Goal: Transaction & Acquisition: Purchase product/service

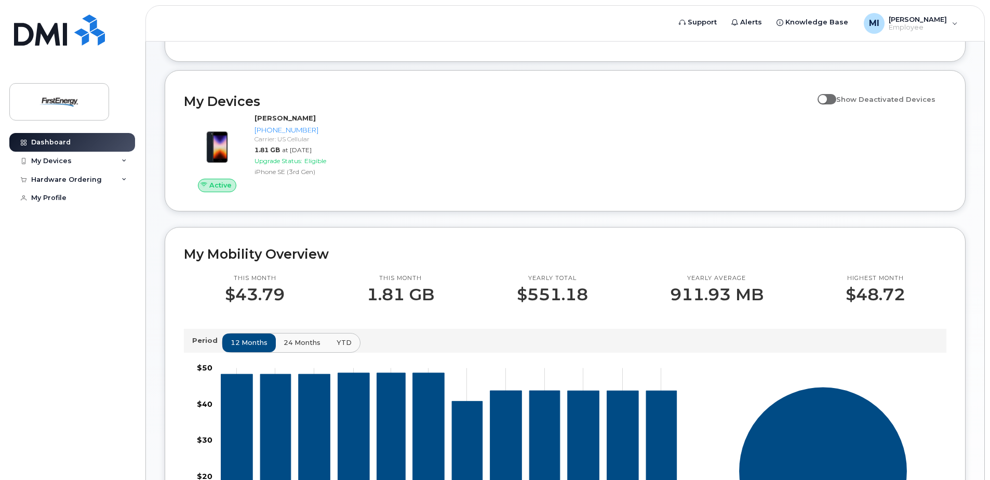
scroll to position [124, 0]
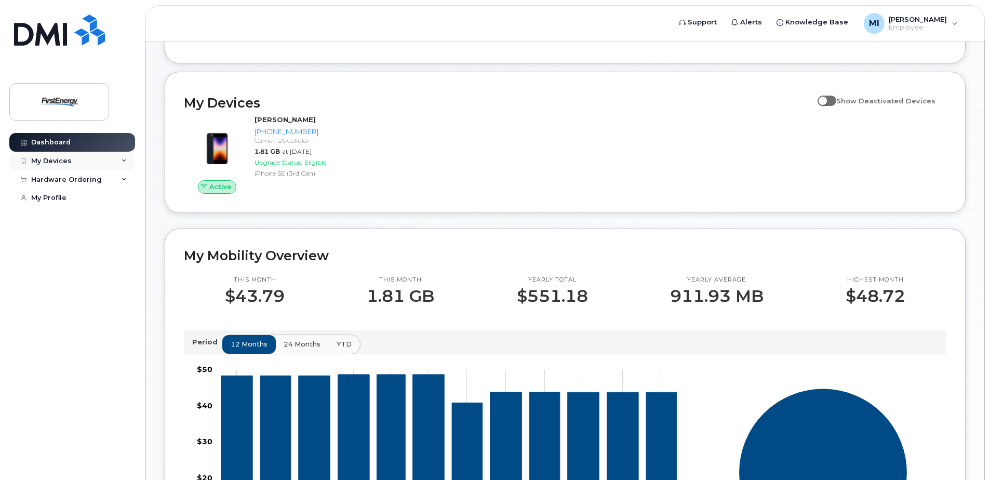
click at [124, 160] on icon at bounding box center [124, 160] width 5 height 5
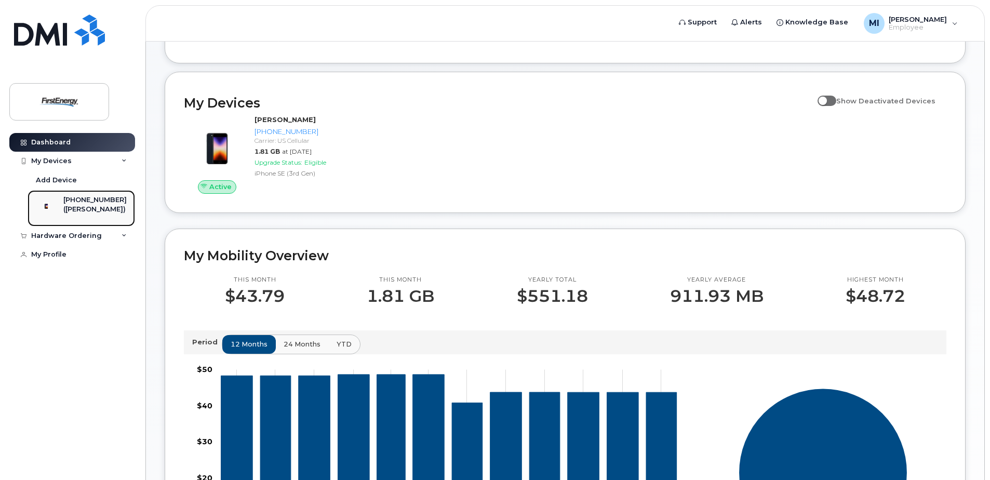
click at [51, 211] on img at bounding box center [46, 205] width 10 height 10
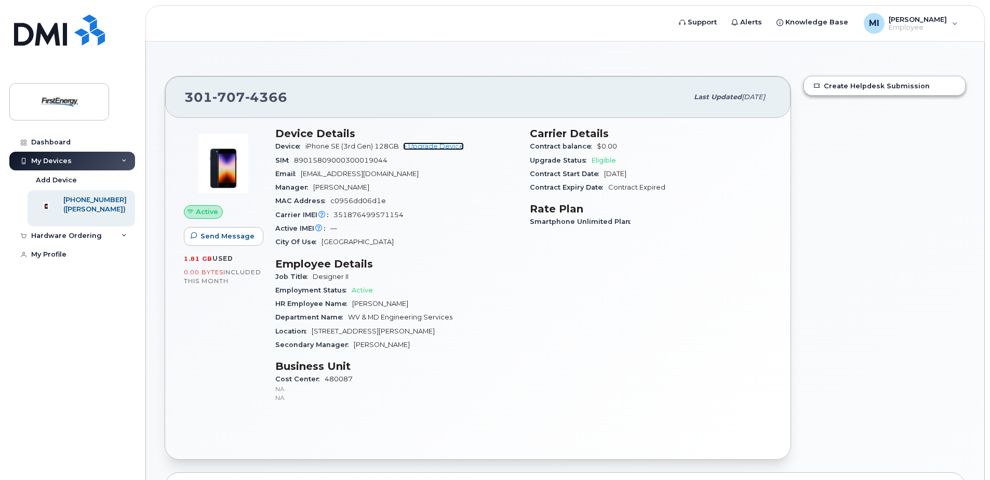
click at [435, 147] on link "+ Upgrade Device" at bounding box center [433, 146] width 61 height 8
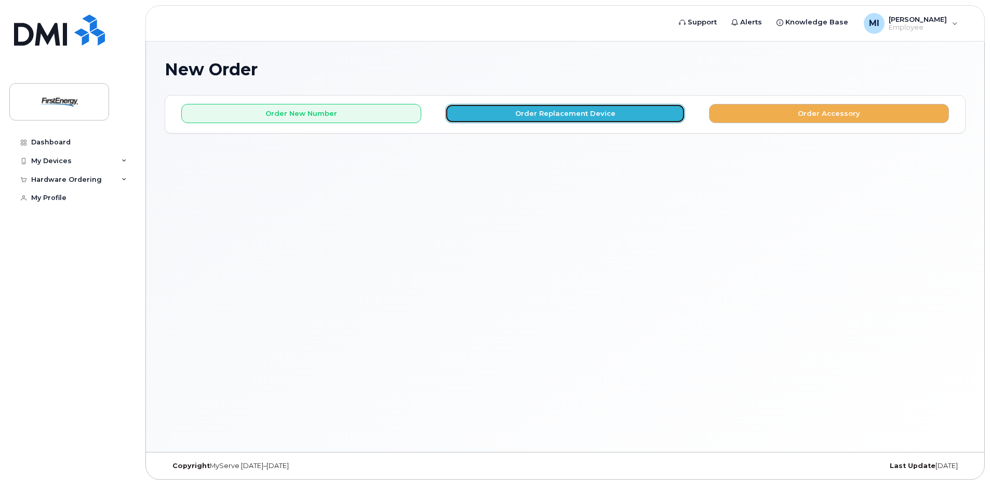
click at [582, 117] on button "Order Replacement Device" at bounding box center [565, 113] width 240 height 19
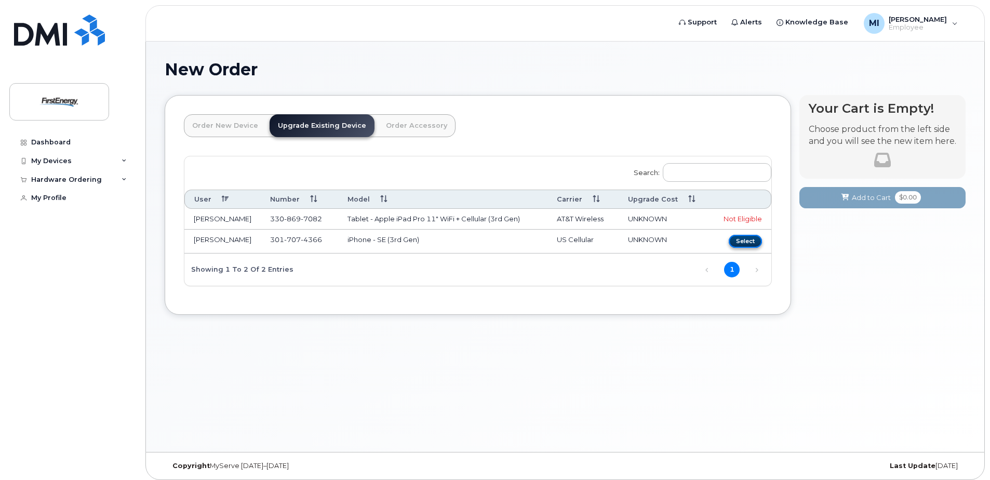
click at [741, 239] on button "Select" at bounding box center [745, 241] width 33 height 13
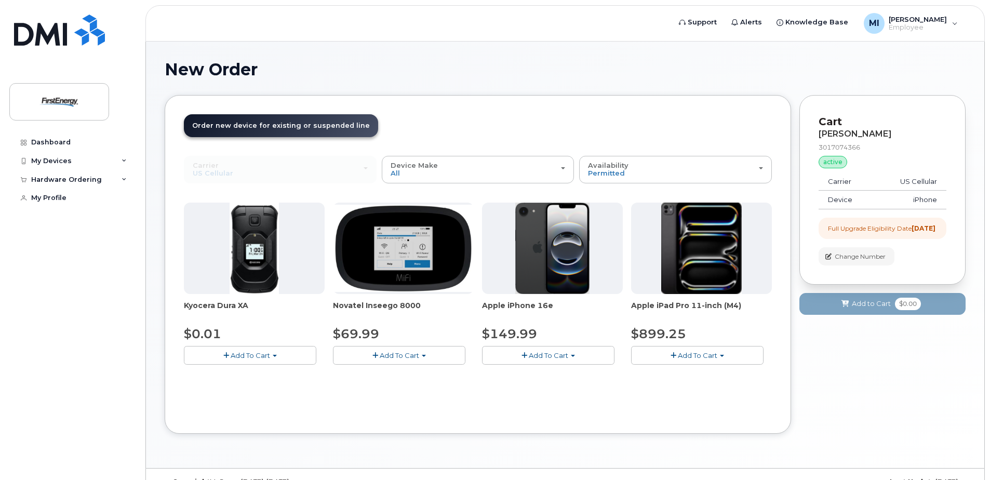
click at [541, 261] on img at bounding box center [552, 248] width 75 height 91
click at [532, 357] on span "Add To Cart" at bounding box center [548, 355] width 39 height 8
click at [558, 378] on link "$149.99 - 2 Year Upgrade" at bounding box center [540, 374] width 110 height 13
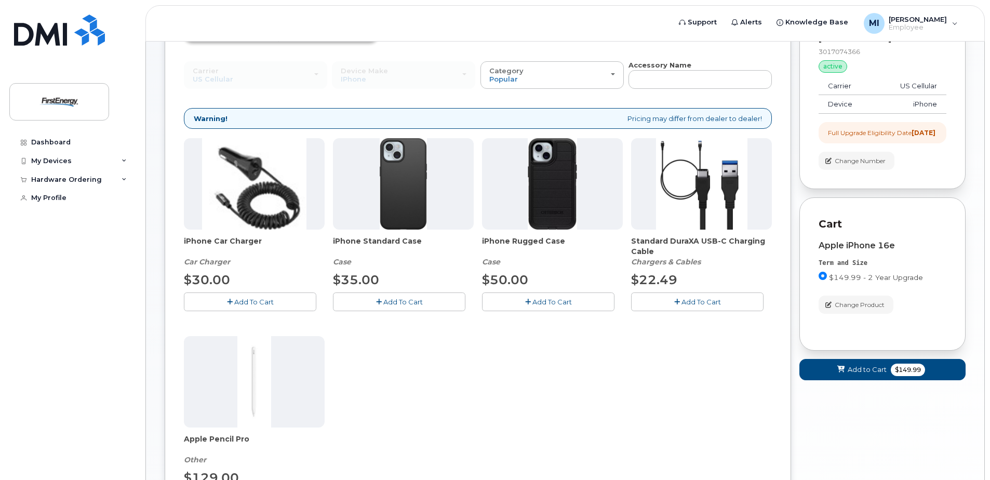
scroll to position [104, 0]
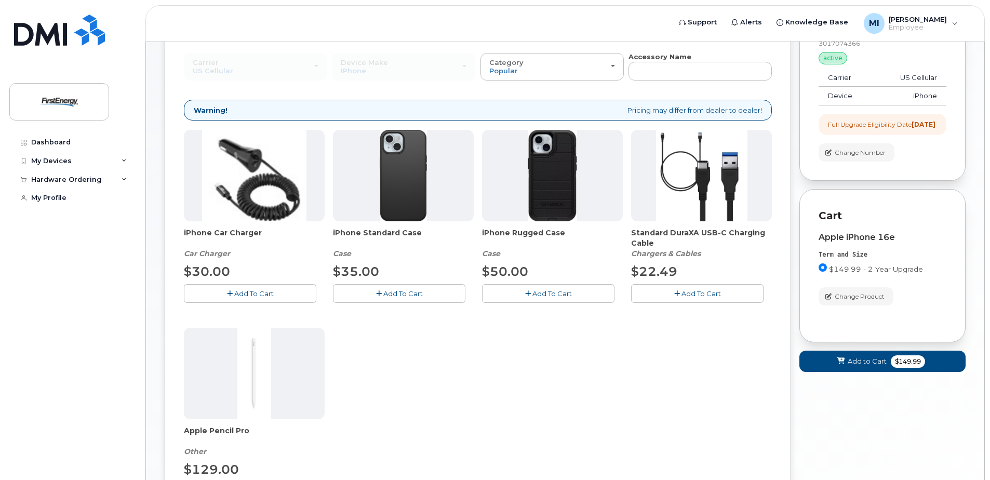
click at [409, 299] on button "Add To Cart" at bounding box center [399, 293] width 132 height 18
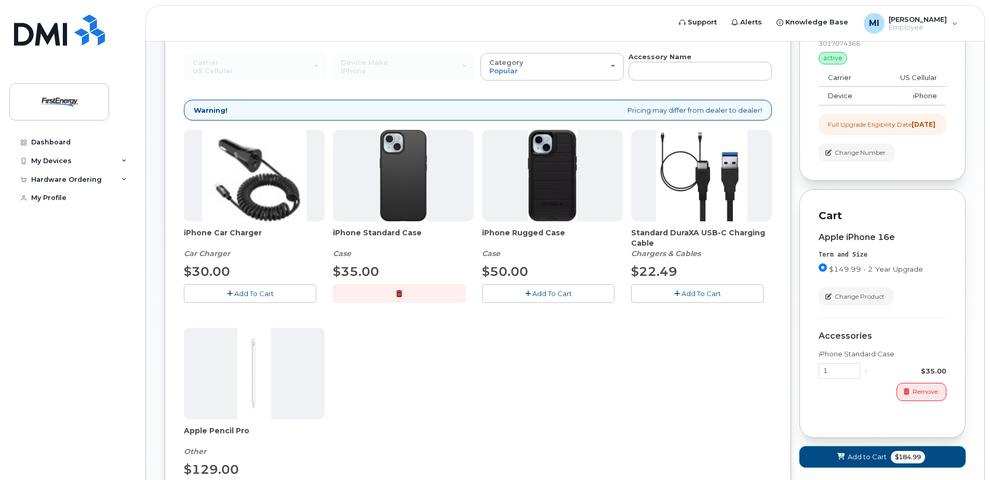
click at [880, 462] on span "Add to Cart" at bounding box center [867, 457] width 39 height 10
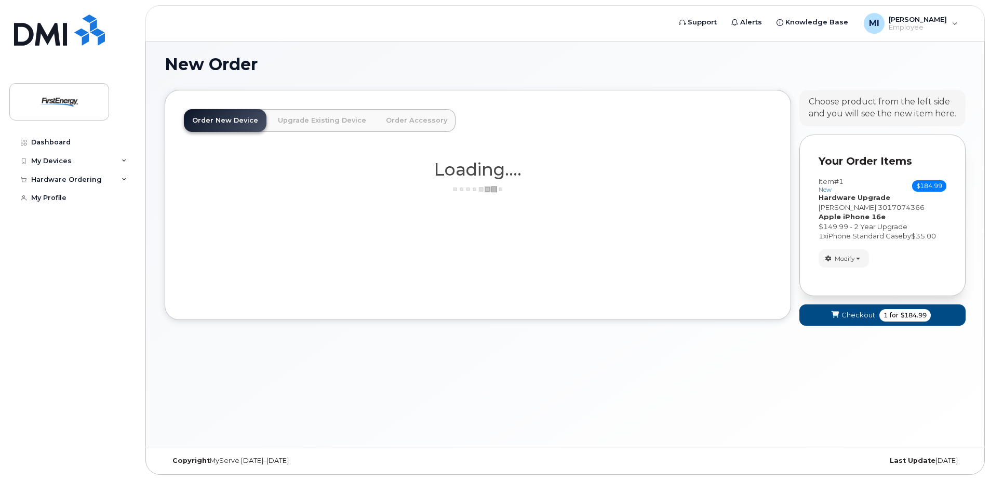
scroll to position [21, 0]
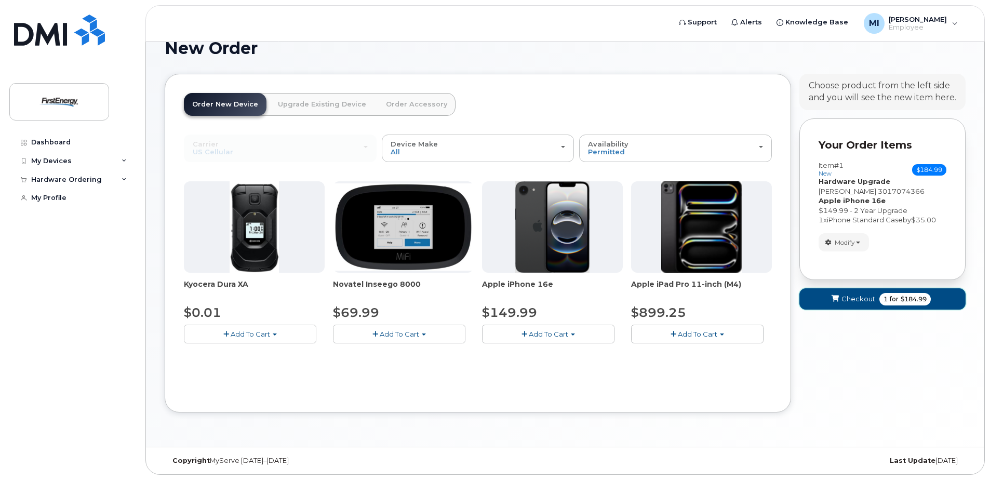
click at [874, 305] on button "Checkout 1 for $184.99" at bounding box center [882, 298] width 166 height 21
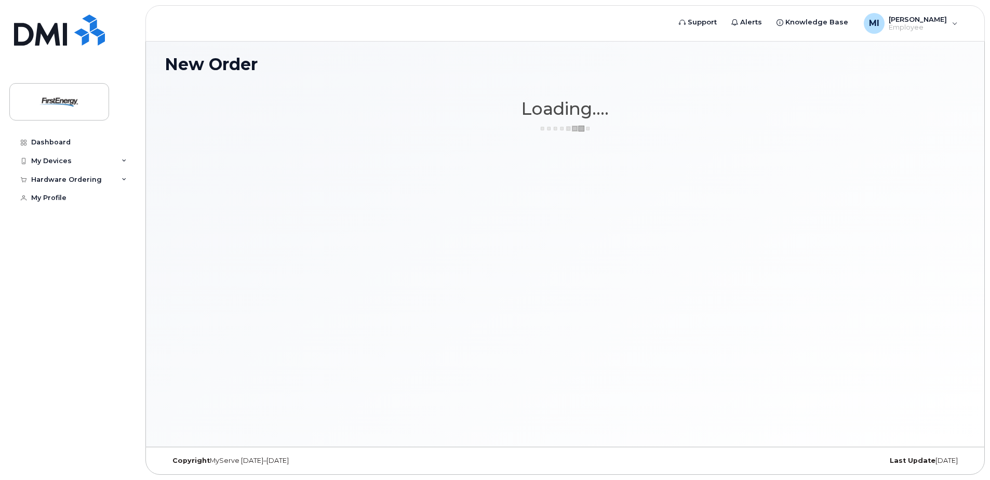
scroll to position [5, 0]
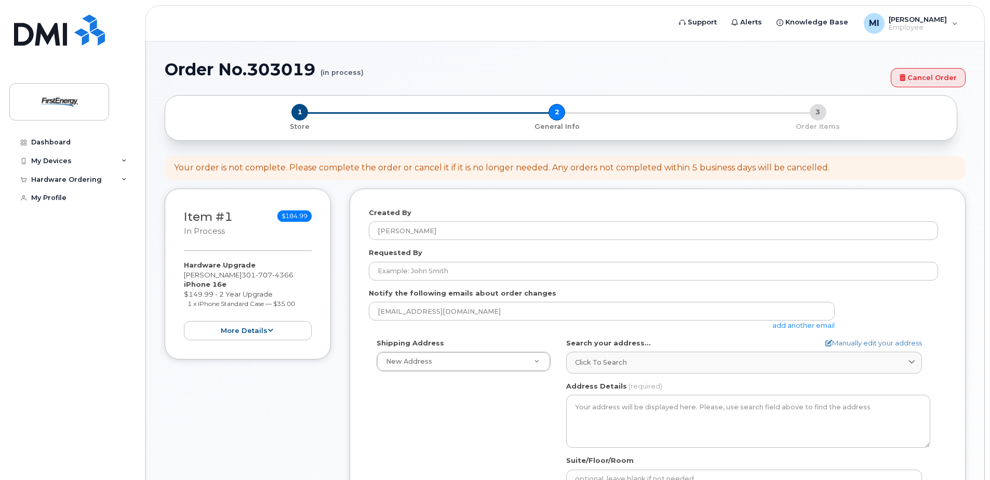
select select
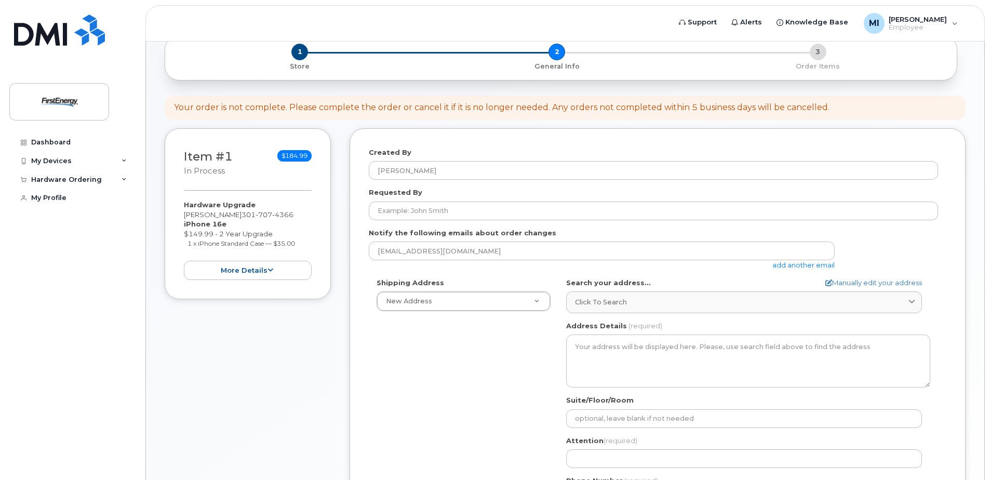
scroll to position [55, 0]
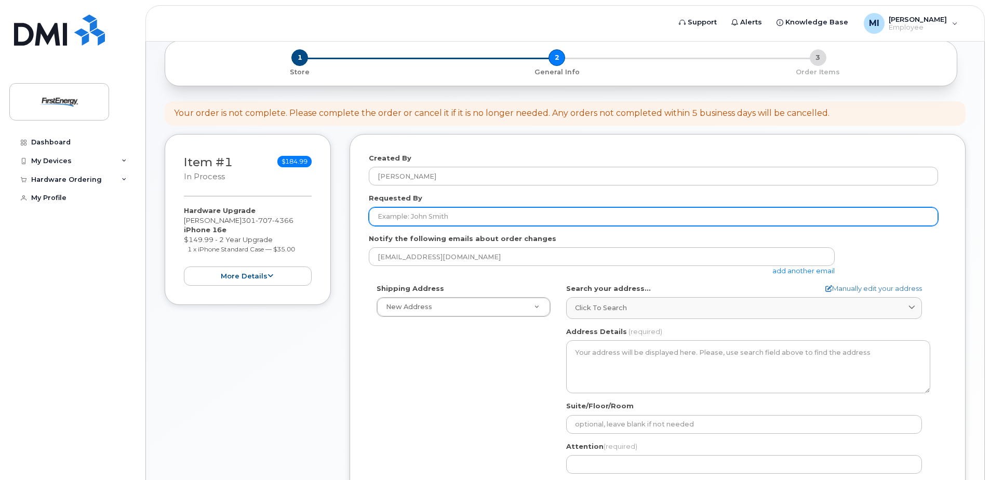
click at [438, 212] on input "Requested By" at bounding box center [653, 216] width 569 height 19
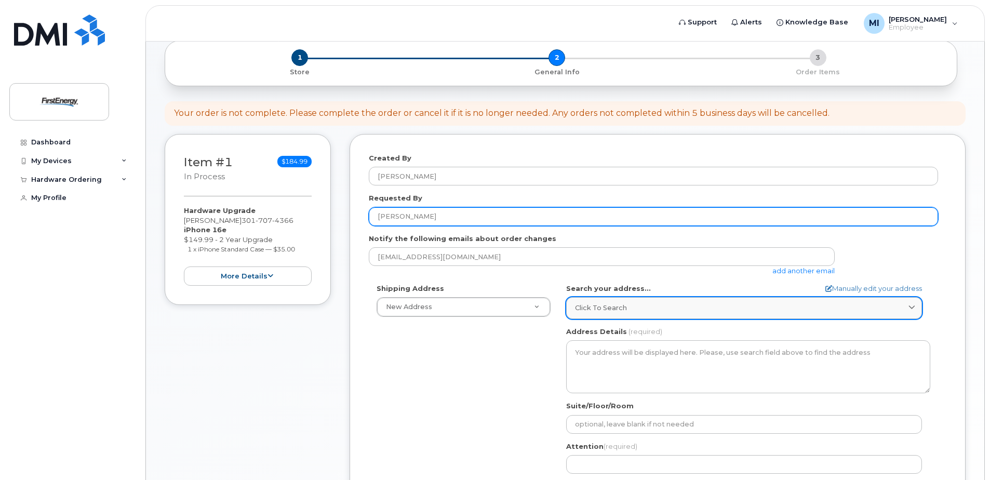
type input "[PERSON_NAME]"
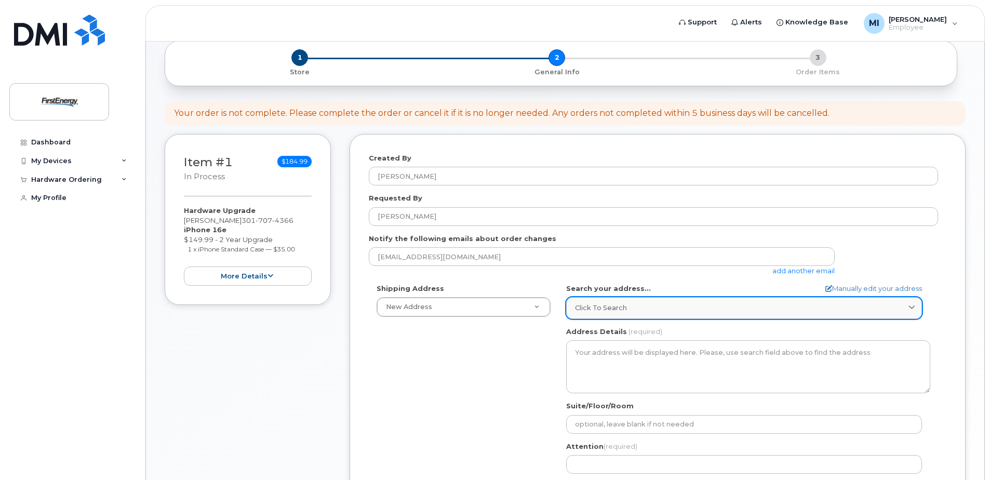
click at [627, 305] on div "Click to search" at bounding box center [744, 308] width 338 height 10
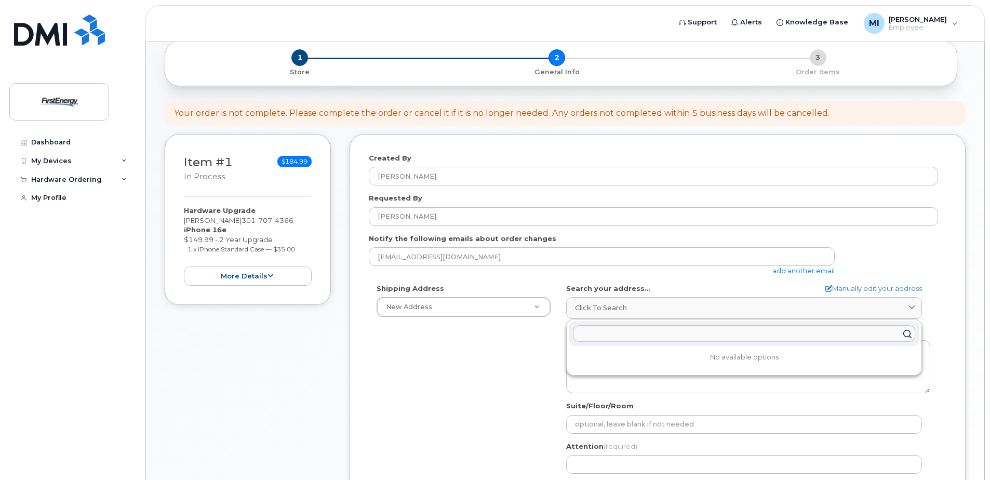
click at [514, 334] on div "Shipping Address New Address New Address AB Search your address... Manually edi…" at bounding box center [653, 403] width 569 height 238
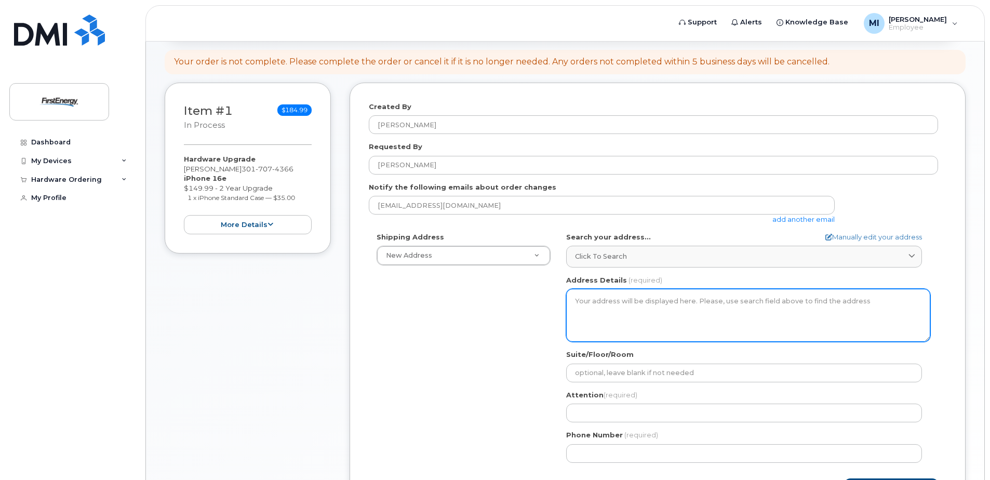
scroll to position [106, 0]
click at [624, 318] on textarea "Address Details" at bounding box center [748, 314] width 364 height 53
drag, startPoint x: 624, startPoint y: 318, endPoint x: 639, endPoint y: 327, distance: 17.7
click at [639, 327] on textarea "Address Details" at bounding box center [748, 314] width 364 height 53
click at [675, 303] on textarea "Address Details" at bounding box center [748, 314] width 364 height 53
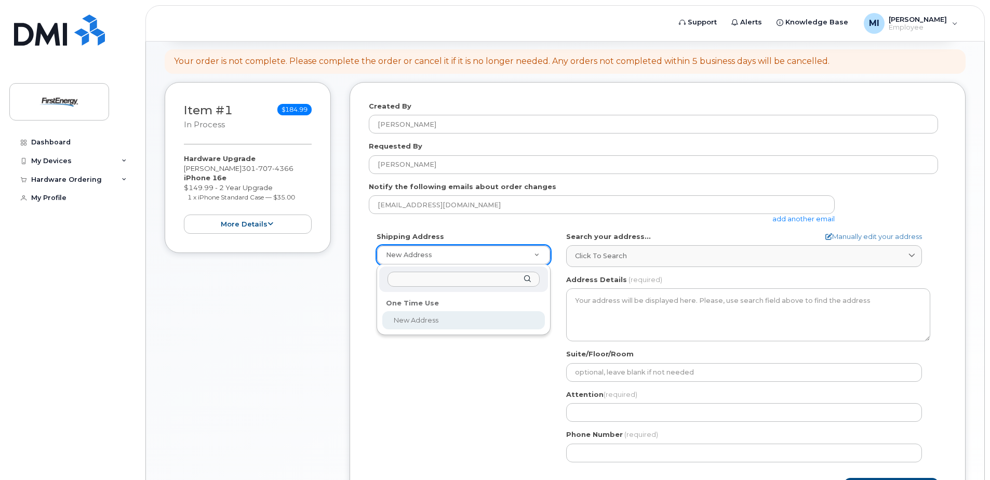
click at [423, 280] on input "text" at bounding box center [463, 279] width 152 height 15
type input "10802 Bower Ave"
click at [526, 279] on div "10802 Bower Ave" at bounding box center [463, 278] width 169 height 25
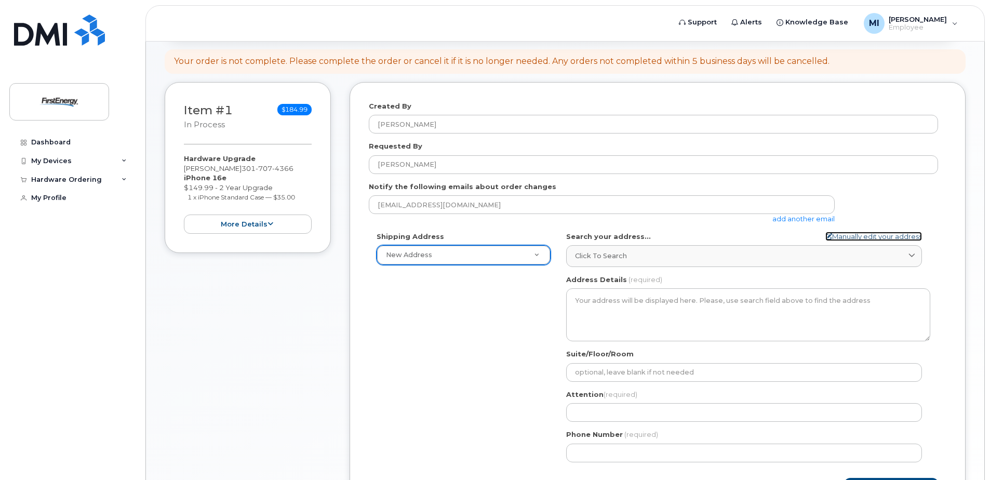
click at [854, 235] on link "Manually edit your address" at bounding box center [873, 237] width 97 height 10
select select
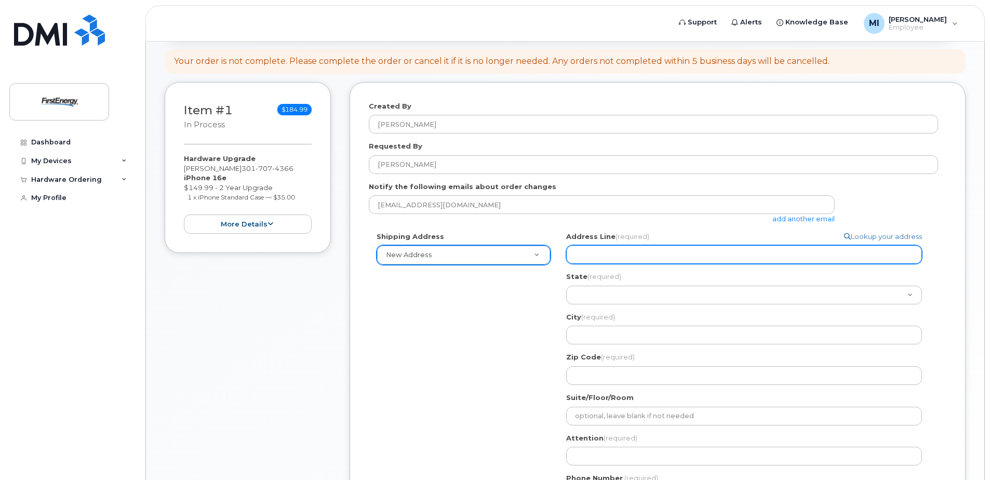
click at [743, 257] on input "Address Line (required)" at bounding box center [744, 254] width 356 height 19
select select
type input "1"
select select
type input "10"
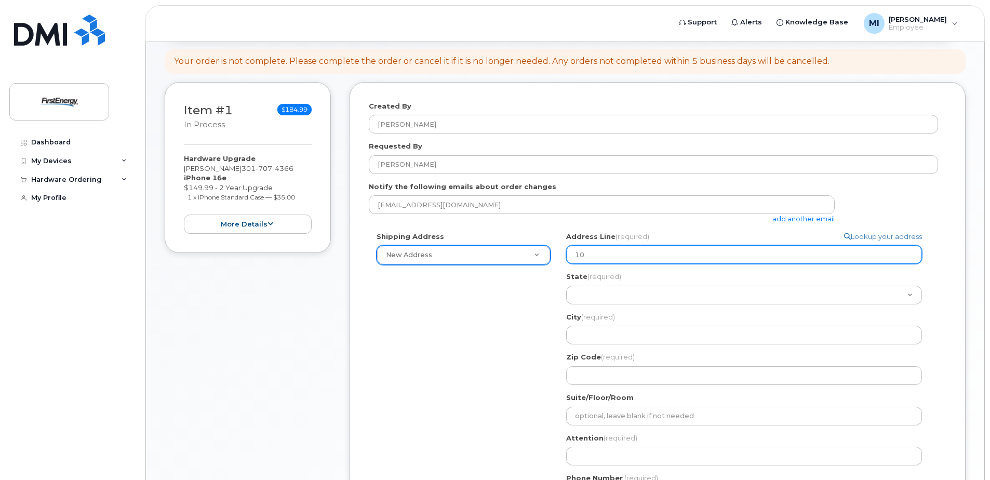
select select
type input "108"
select select
type input "1080"
select select
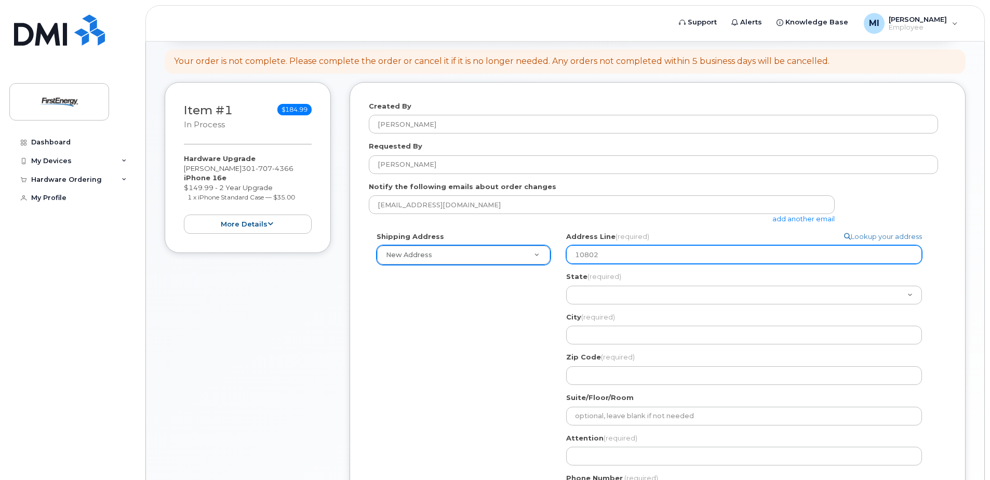
type input "10802"
select select
type input "10802 b"
select select
type input "10802 bo"
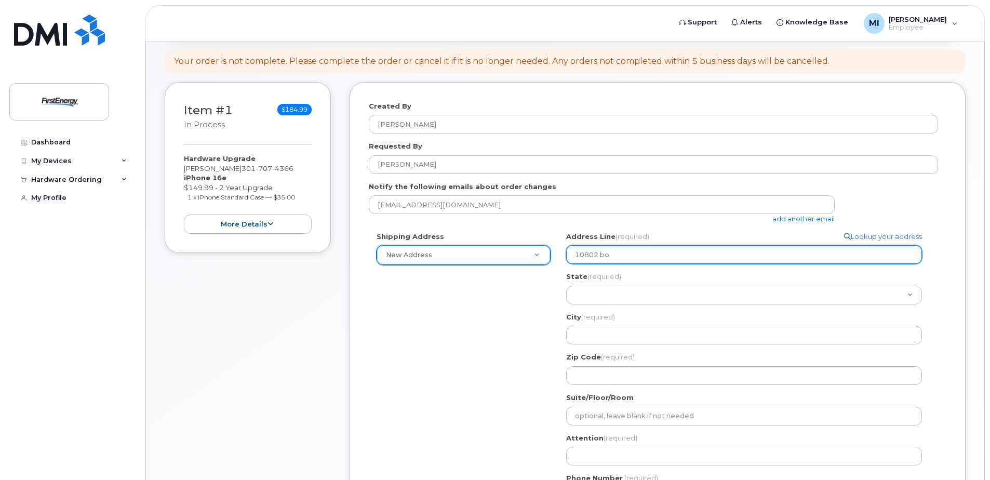
select select
type input "10802 bow"
select select
type input "10802 bowe"
select select
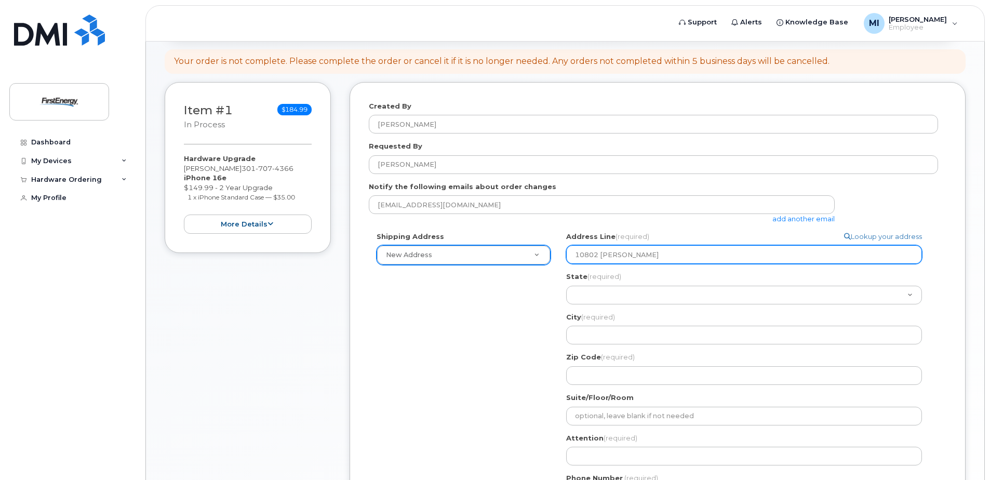
type input "10802 bower"
select select
type input "10802 bowe"
select select
type input "10802 bow"
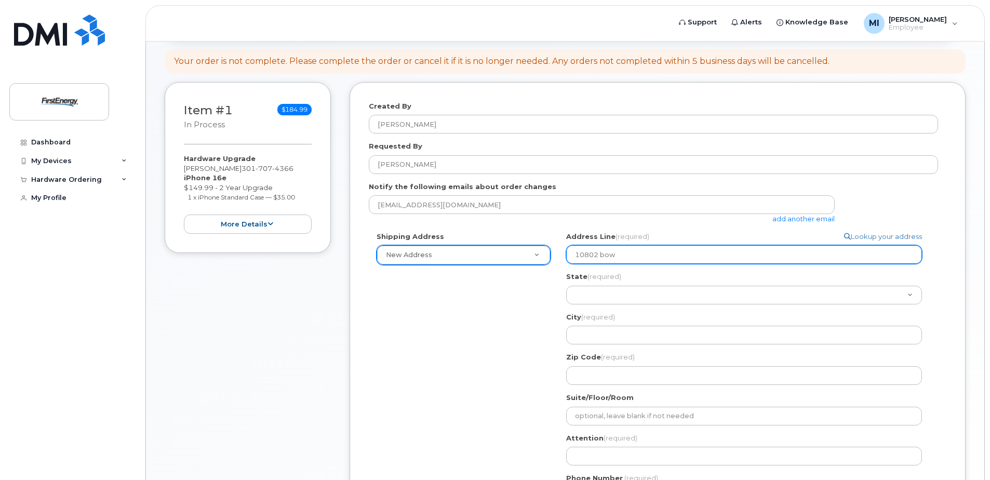
select select
type input "10802 bo"
select select
type input "10802 b"
select select
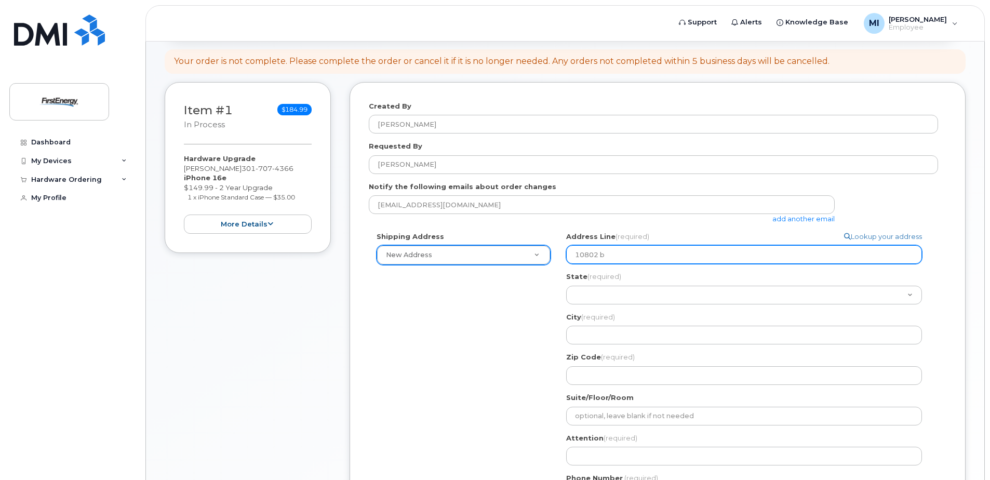
type input "10802"
select select
type input "10802 B"
select select
type input "10802 Bo"
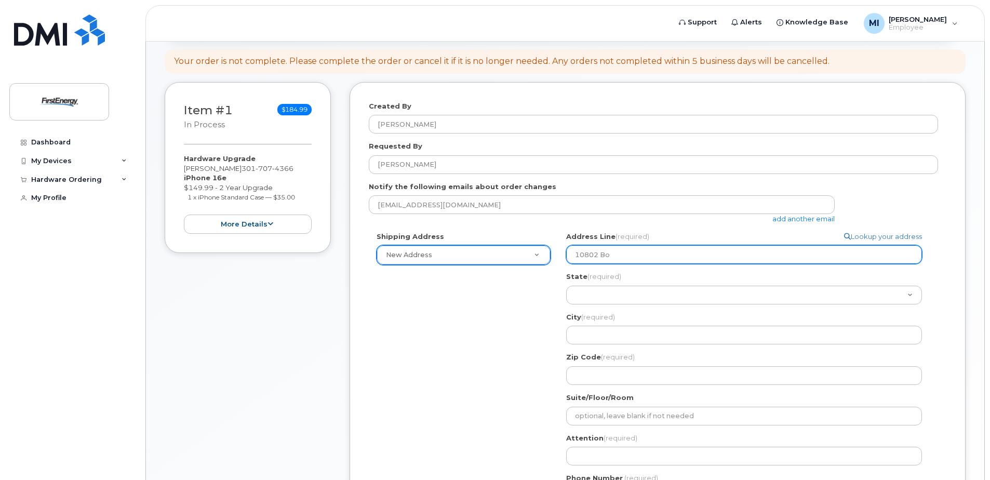
select select
type input "10802 Boe"
select select
type input "10802 Bo"
select select
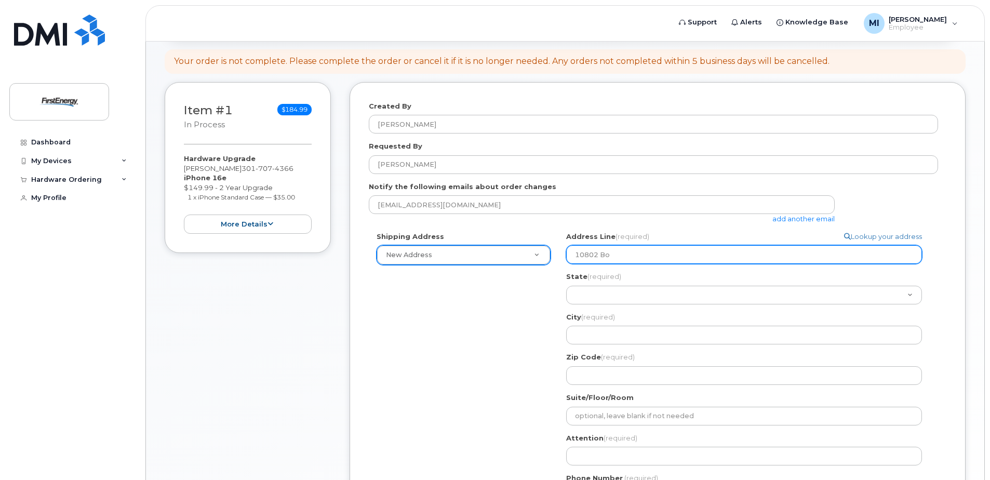
type input "10802 Bow"
select select
type input "10802 Bowe"
select select
type input "10802 Bower"
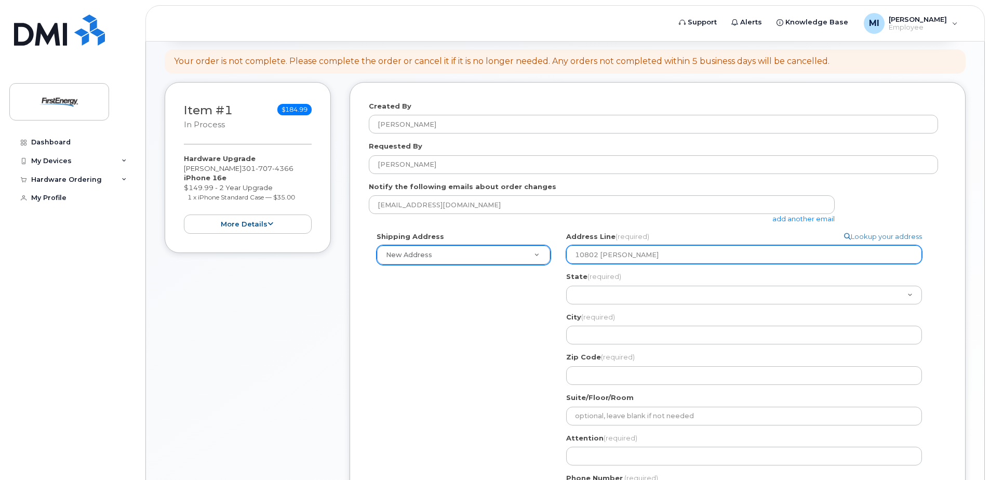
select select
type input "10802 Bower A"
select select
type input "10802 Bower Av"
select select
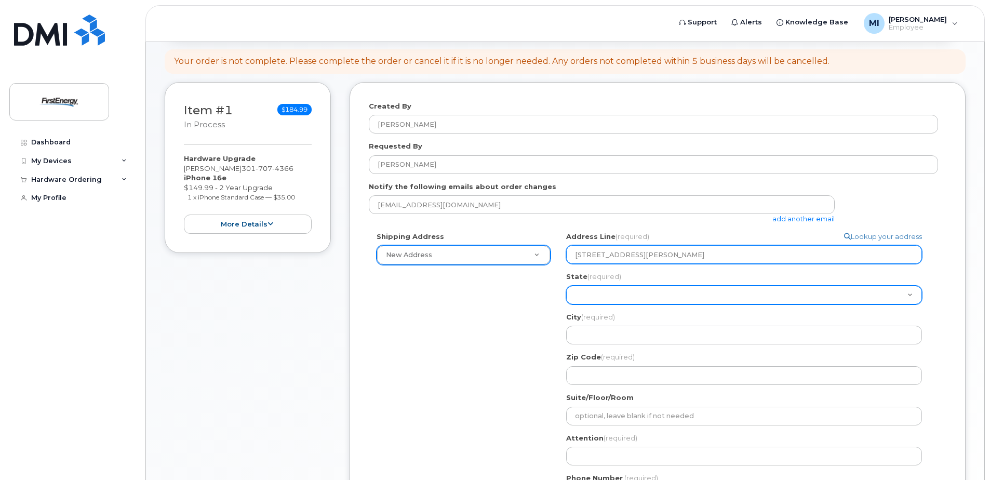
type input "10802 Bower Ave"
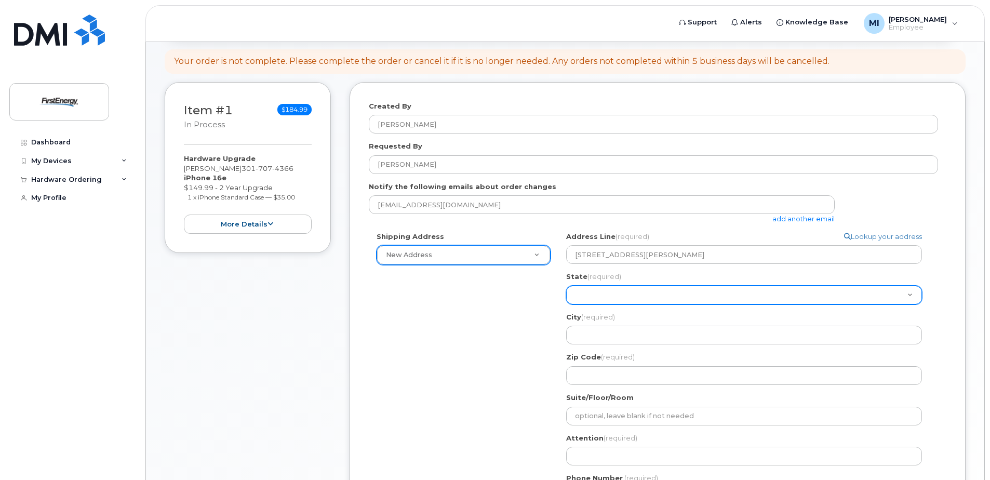
click at [749, 299] on select "Alabama Alaska American Samoa Arizona Arkansas California Colorado Connecticut …" at bounding box center [744, 295] width 356 height 19
select select "WV"
click at [566, 286] on select "Alabama Alaska American Samoa Arizona Arkansas California Colorado Connecticut …" at bounding box center [744, 295] width 356 height 19
select select
click at [662, 295] on select "Alabama Alaska American Samoa Arizona Arkansas California Colorado Connecticut …" at bounding box center [744, 295] width 356 height 19
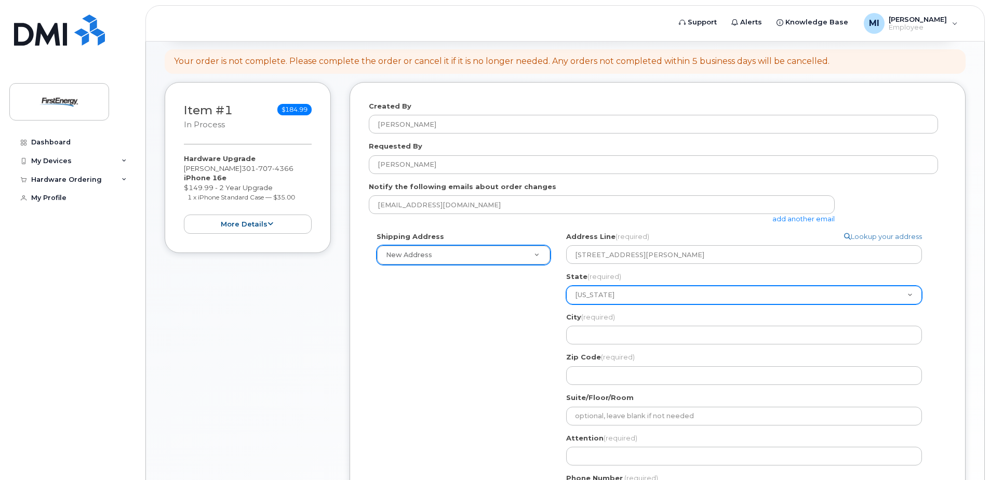
select select "MD"
click at [566, 286] on select "Alabama Alaska American Samoa Arizona Arkansas California Colorado Connecticut …" at bounding box center [744, 295] width 356 height 19
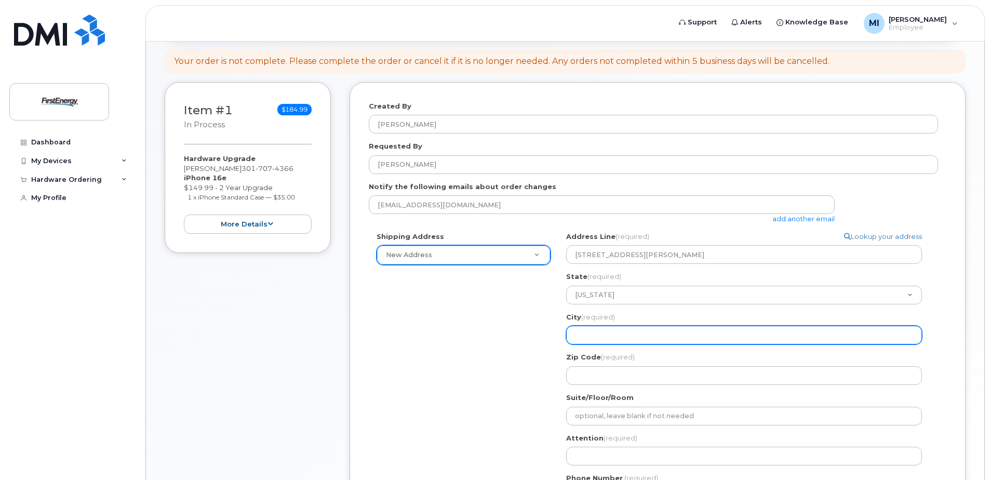
click at [629, 333] on input "City (required)" at bounding box center [744, 335] width 356 height 19
select select
type input "W"
select select
type input "Wi"
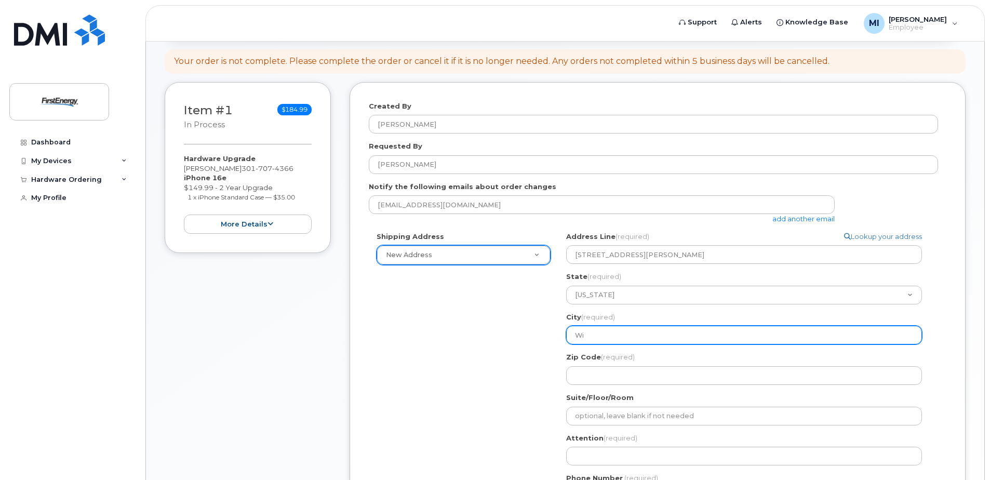
select select
type input "Wil"
select select
type input "Will"
select select
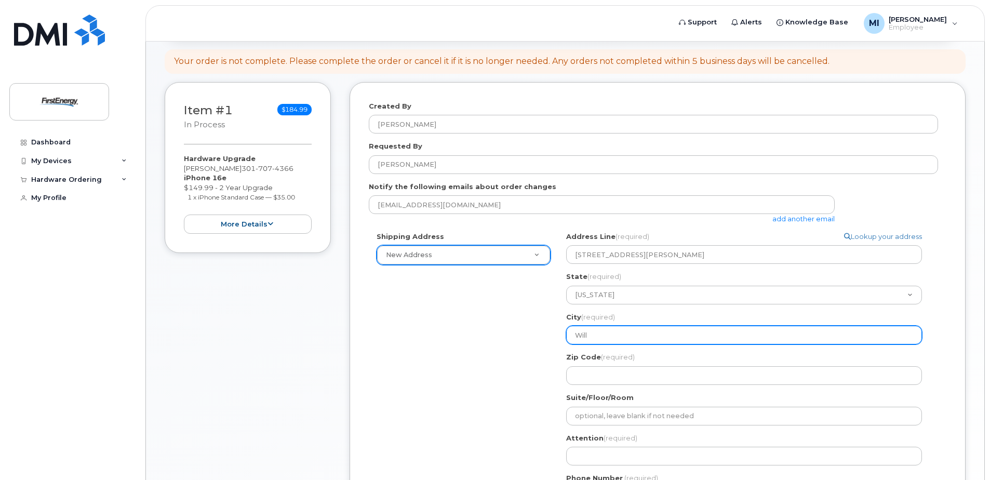
type input "Willi"
select select
type input "Willia"
select select
type input "William"
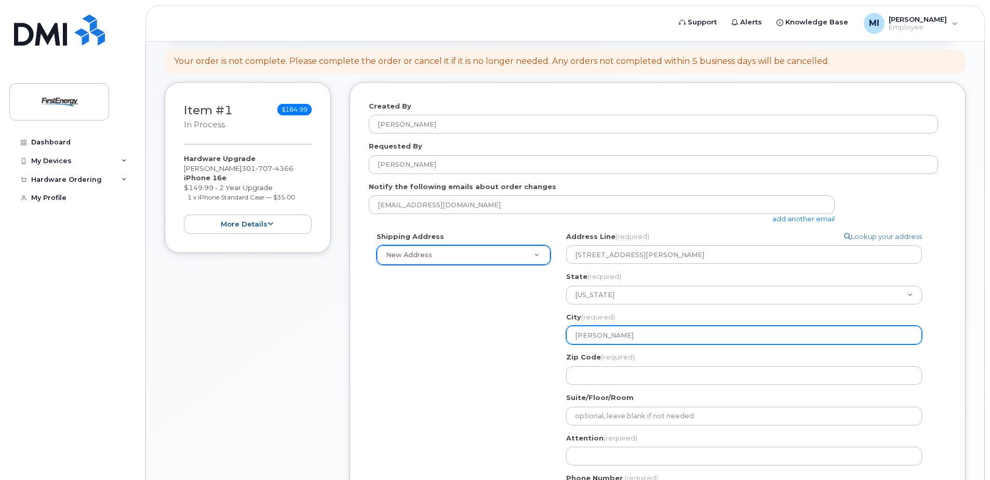
select select
type input "Williams"
select select
type input "Williamsp"
select select
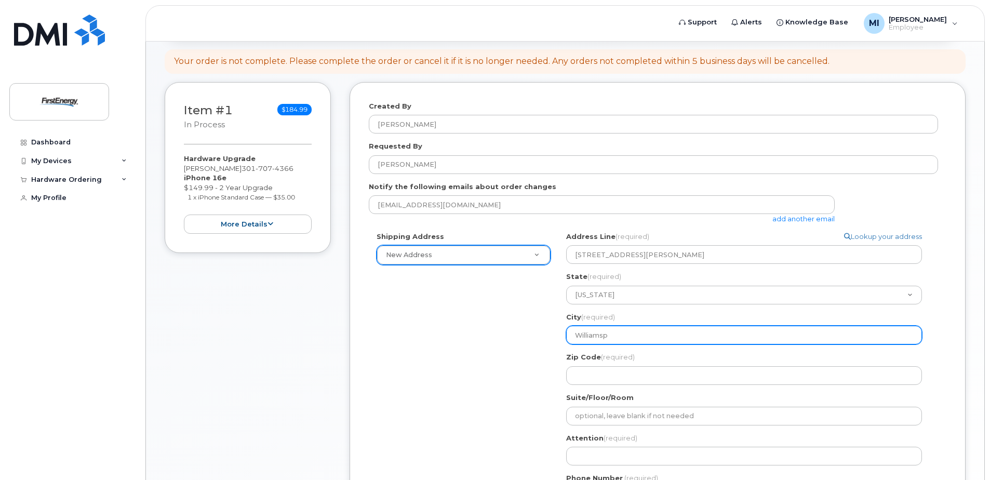
type input "Williamspo"
select select
type input "Williamspor"
select select
type input "Williamsport"
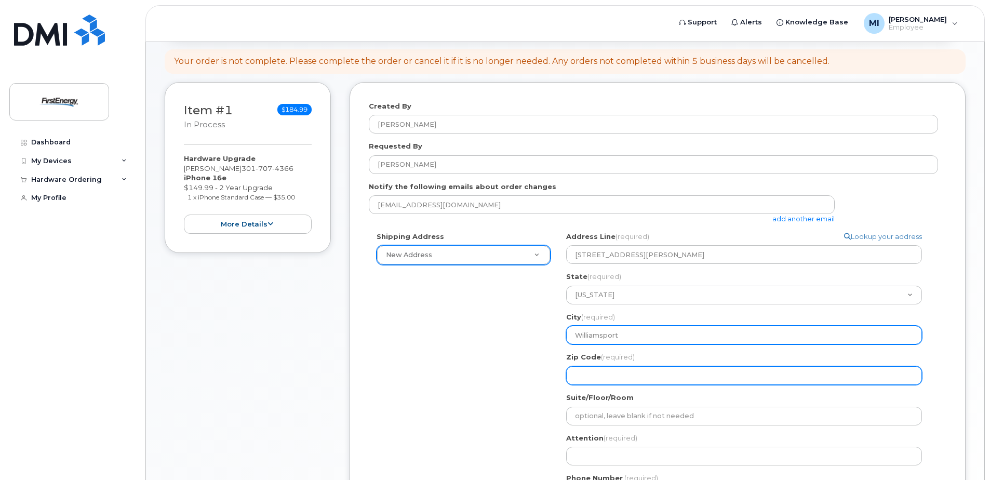
select select
type input "2"
select select
type input "21"
select select
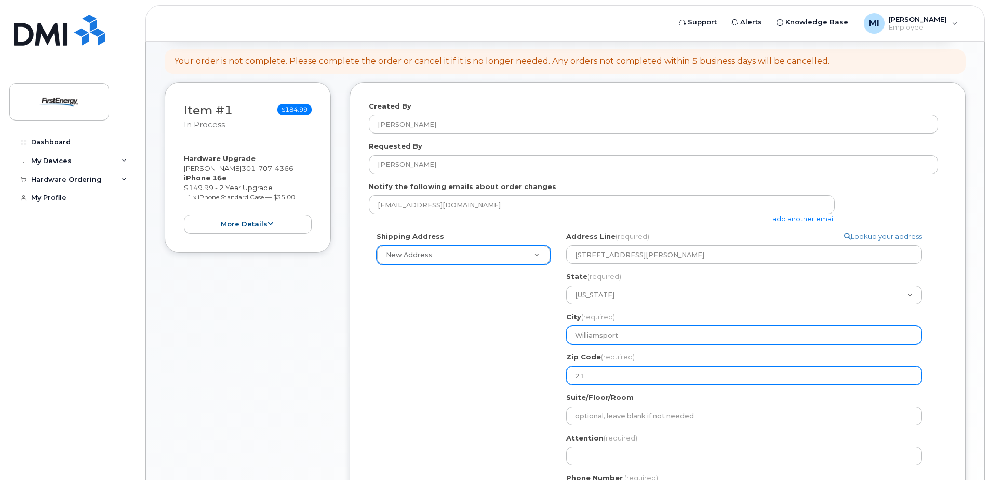
type input "217"
select select
type input "2179"
select select
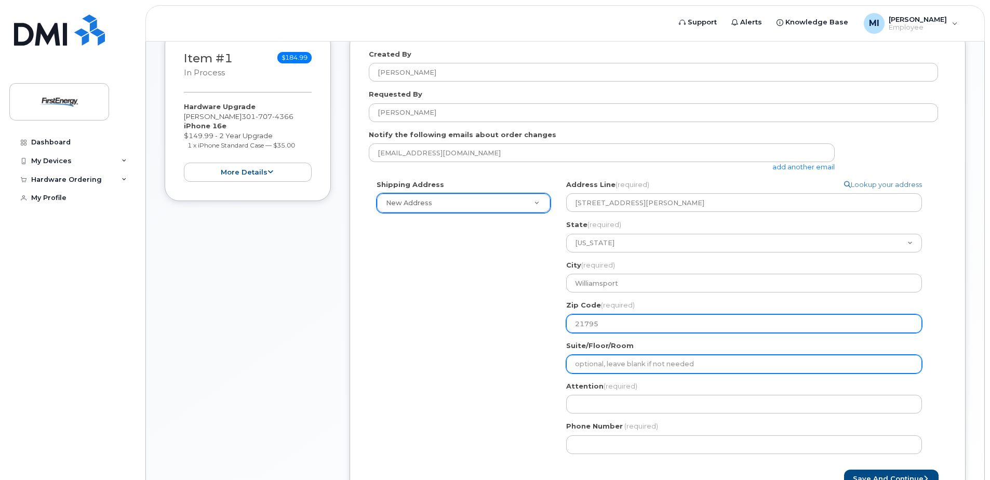
scroll to position [210, 0]
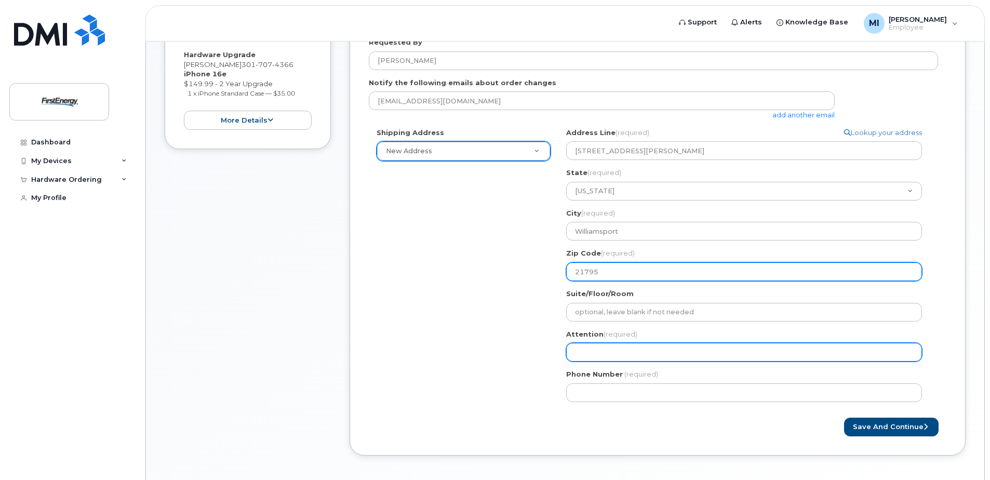
type input "21795"
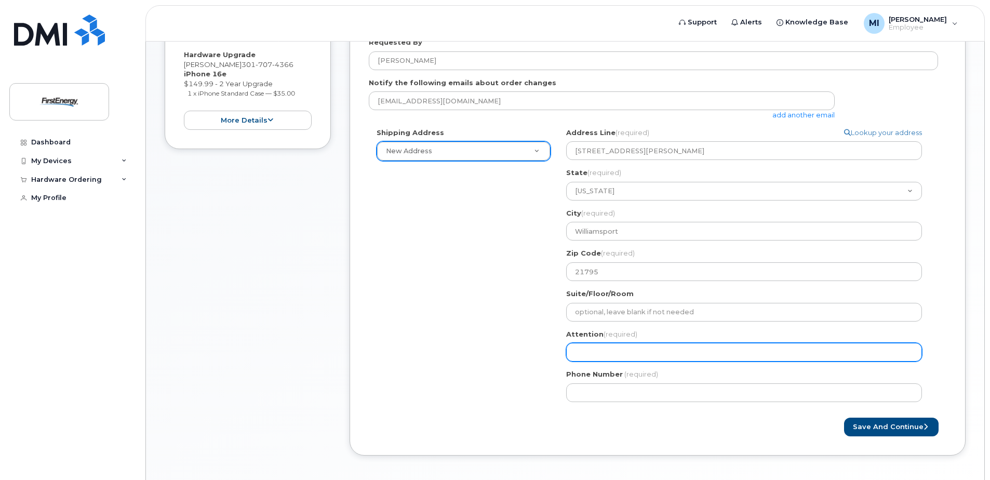
click at [614, 351] on input "Attention (required)" at bounding box center [744, 352] width 356 height 19
select select
type input "M"
select select
type input "Mi"
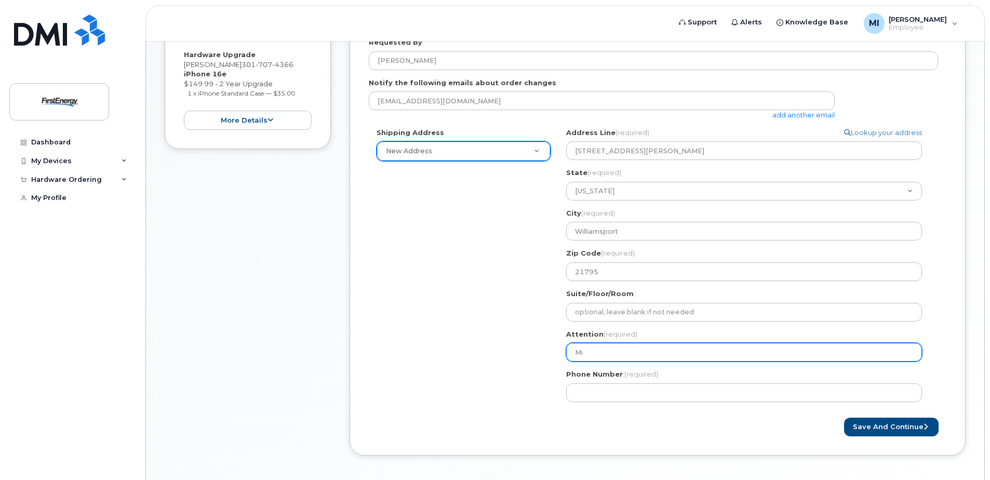
select select
type input "Mil"
select select
type input "Mill"
select select
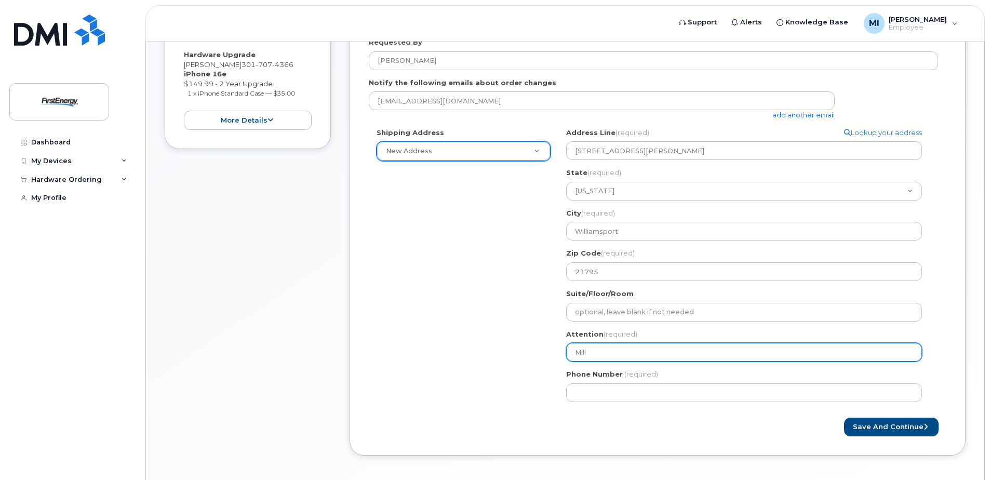
type input "Mille"
select select
type input "Miller"
select select
type input "Miller I"
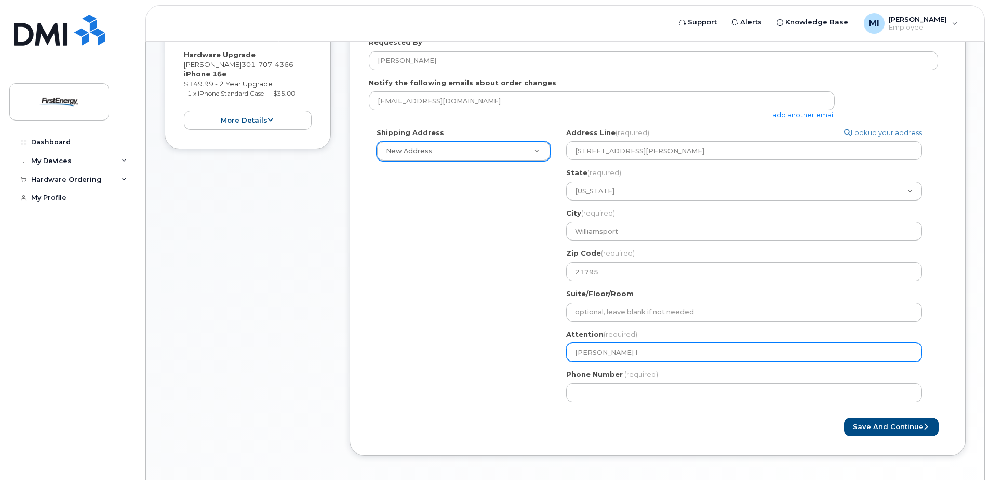
select select
type input "Miller Ir"
select select
type input "Miller Irw"
select select
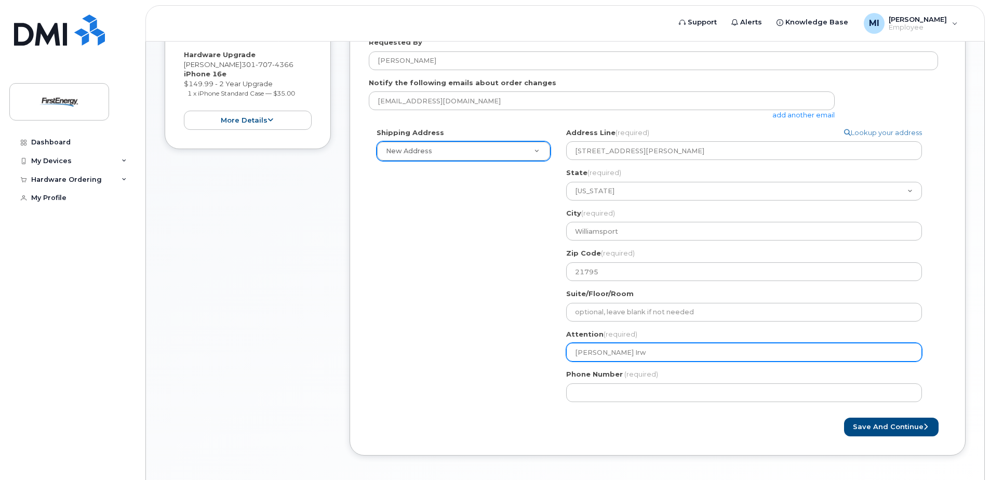
type input "Miller Irwi"
select select
type input "[PERSON_NAME]"
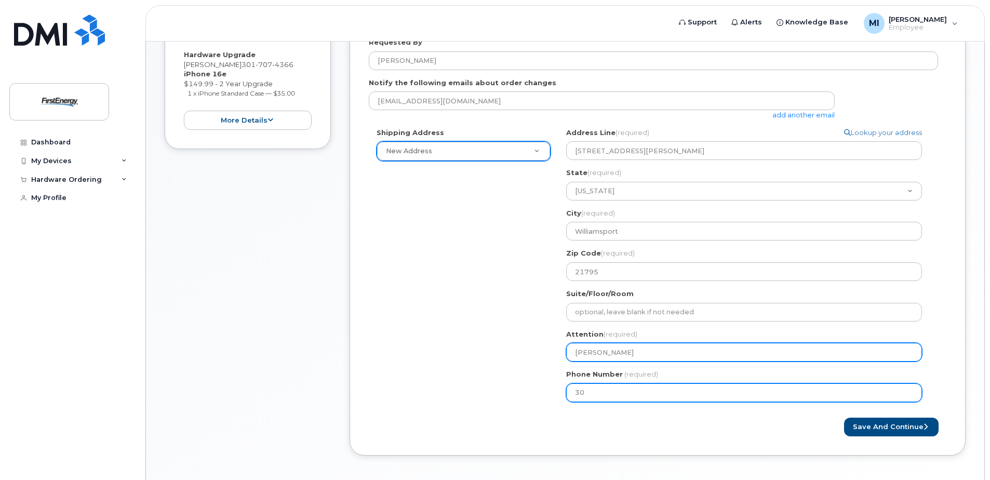
type input "301"
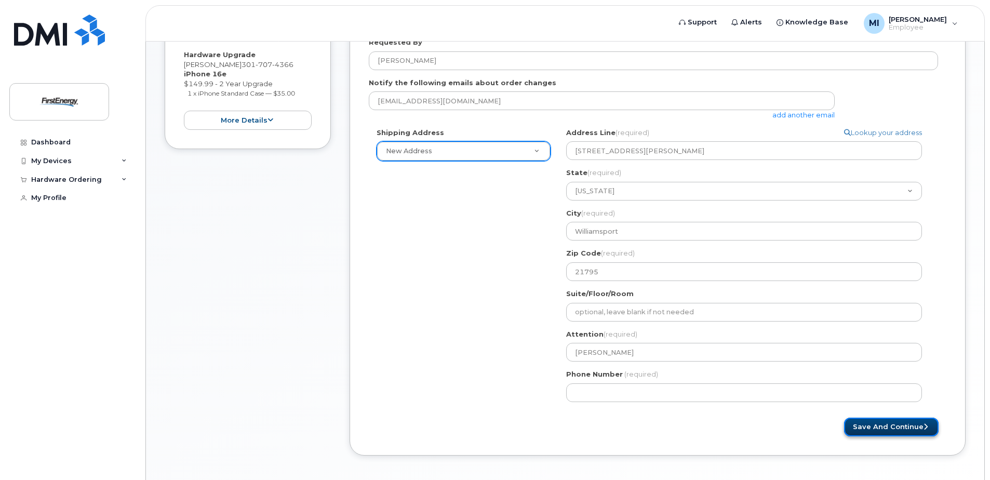
click at [873, 430] on button "Save and Continue" at bounding box center [891, 427] width 95 height 19
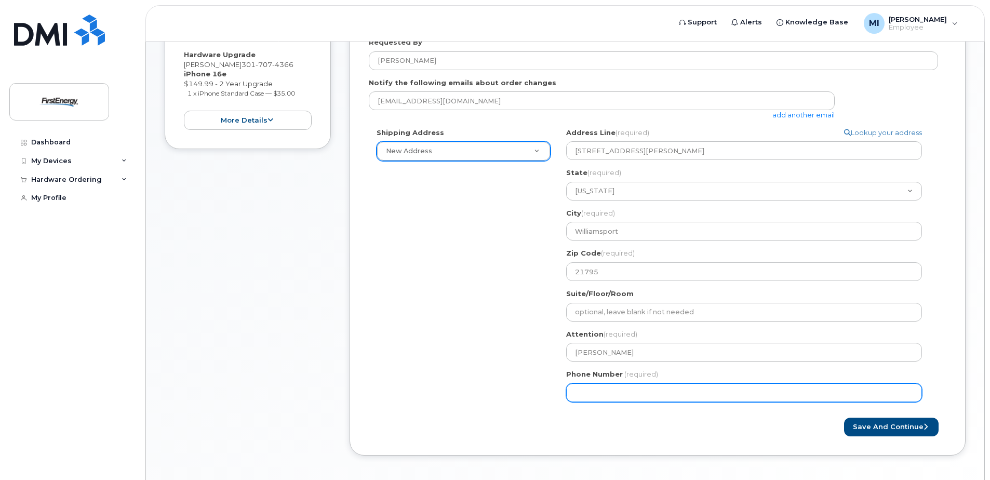
click at [665, 398] on input "Phone Number" at bounding box center [744, 392] width 356 height 19
click at [610, 390] on input "Phone Number" at bounding box center [744, 392] width 356 height 19
select select
type input "3017074366"
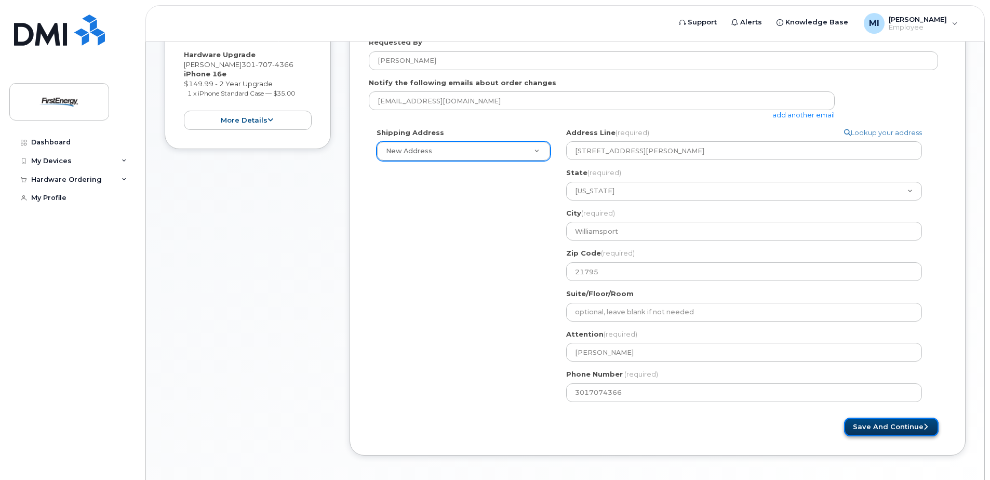
click at [859, 431] on button "Save and Continue" at bounding box center [891, 427] width 95 height 19
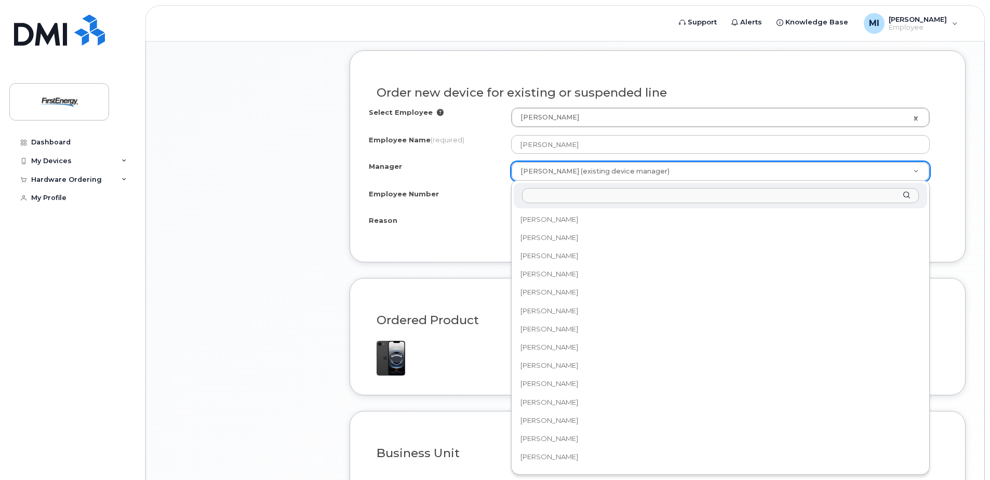
scroll to position [7246, 0]
click at [704, 197] on input "Manager" at bounding box center [720, 195] width 397 height 15
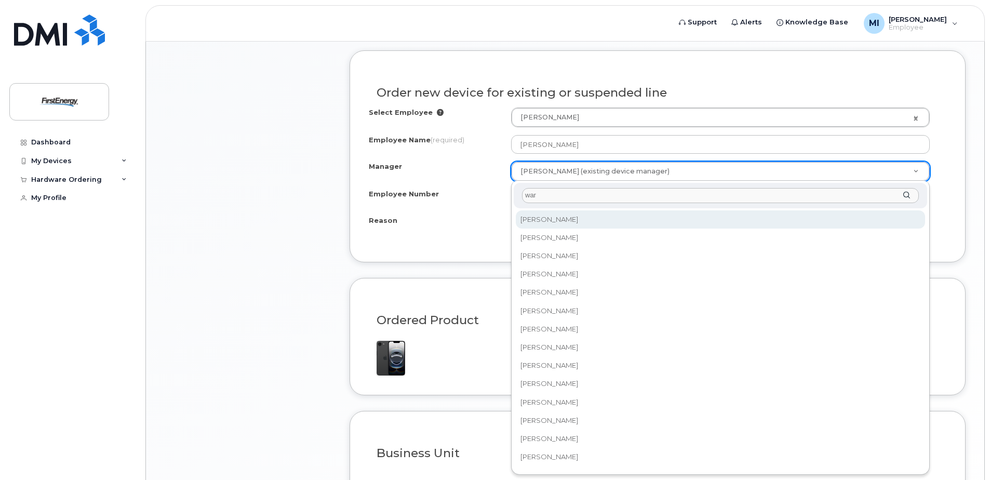
type input "warr"
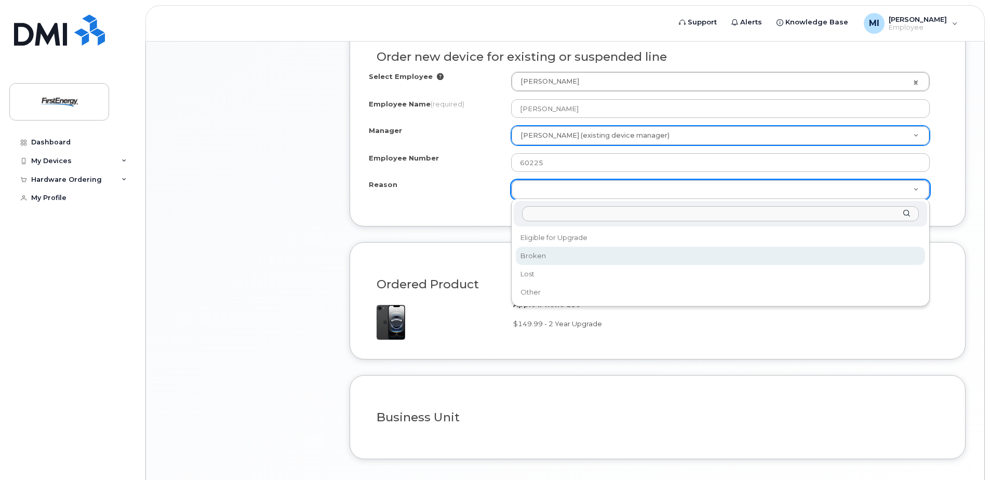
scroll to position [571, 0]
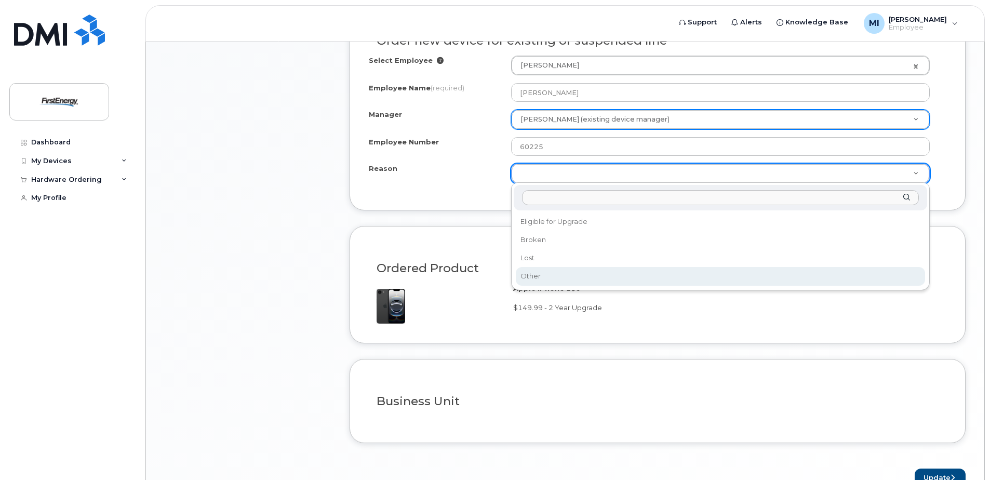
select select "other"
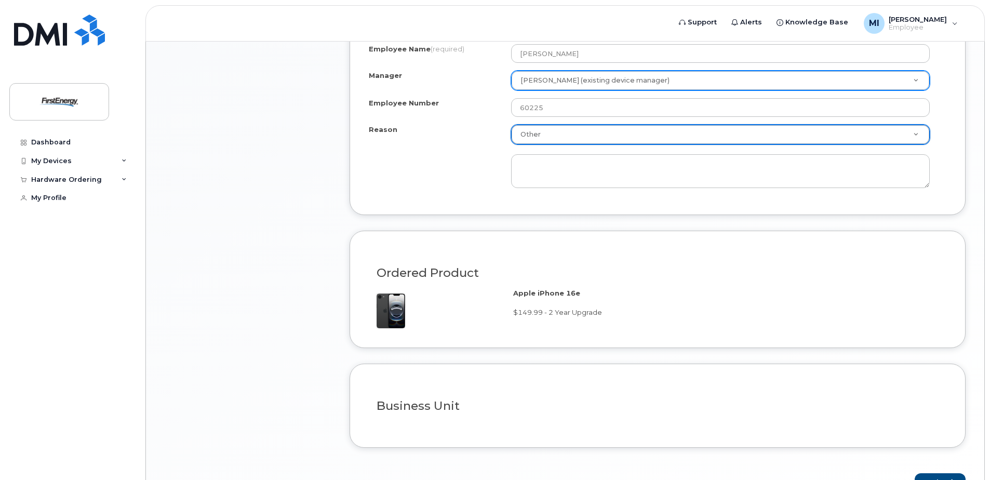
scroll to position [675, 0]
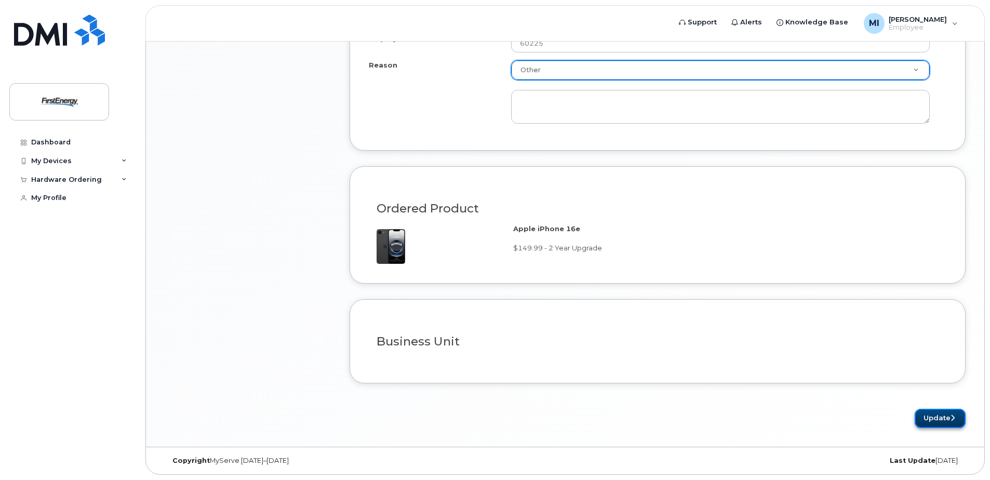
click at [917, 415] on button "Update" at bounding box center [940, 418] width 51 height 19
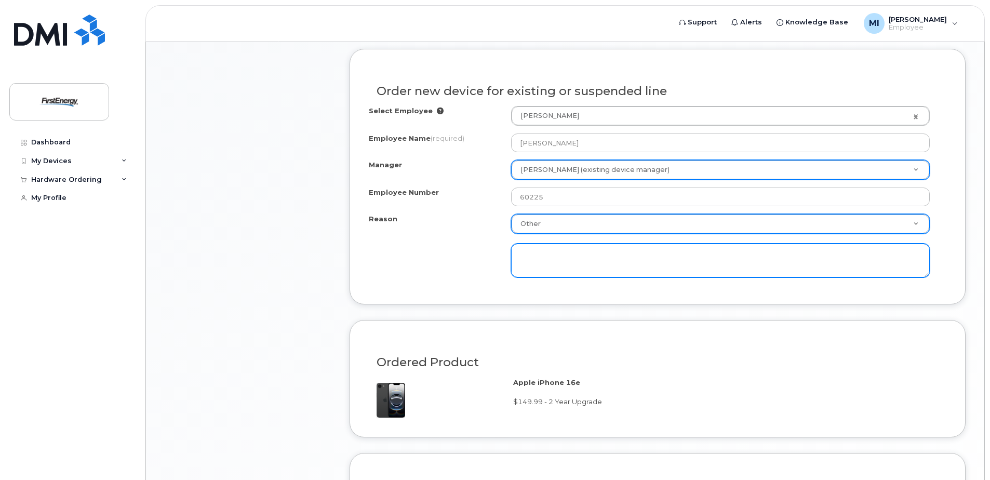
scroll to position [519, 0]
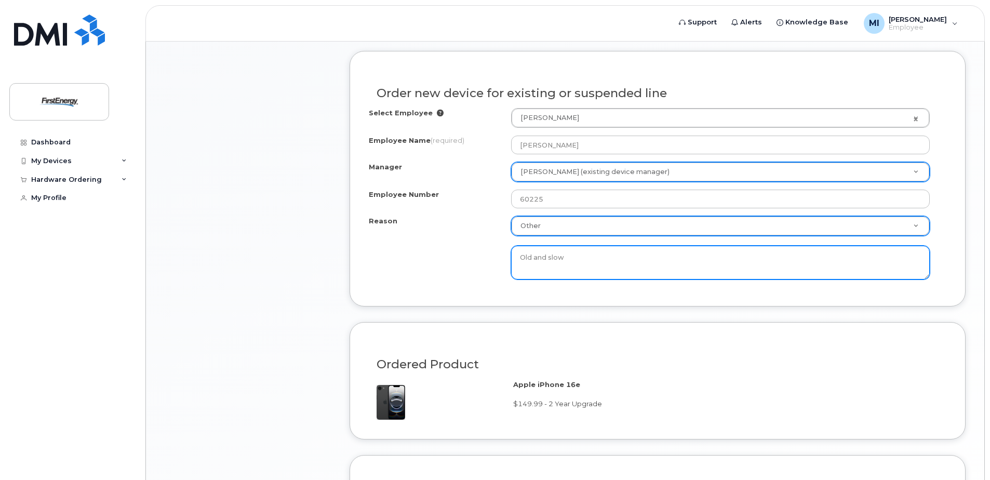
type textarea "Old and slow"
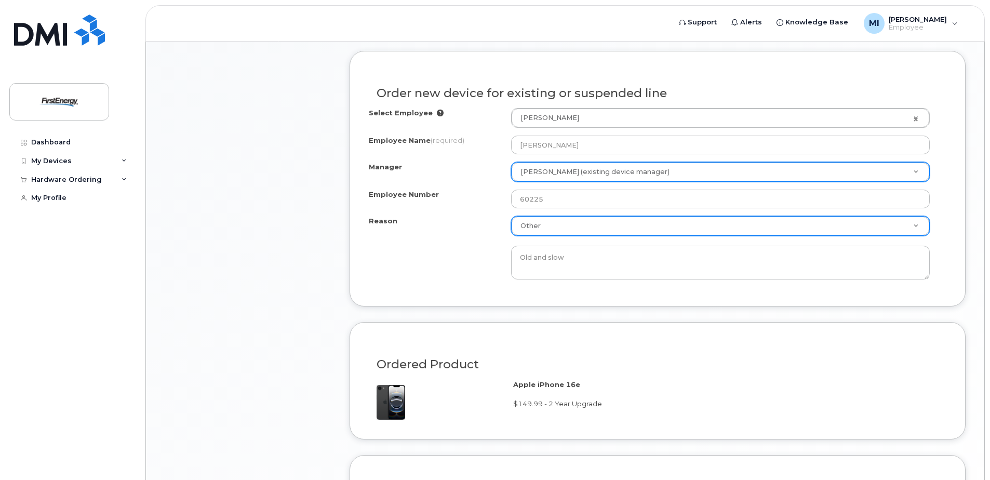
click at [437, 262] on div "Reason Other Reason Eligible for Upgrade Broken Lost Other Old and slow" at bounding box center [658, 247] width 578 height 63
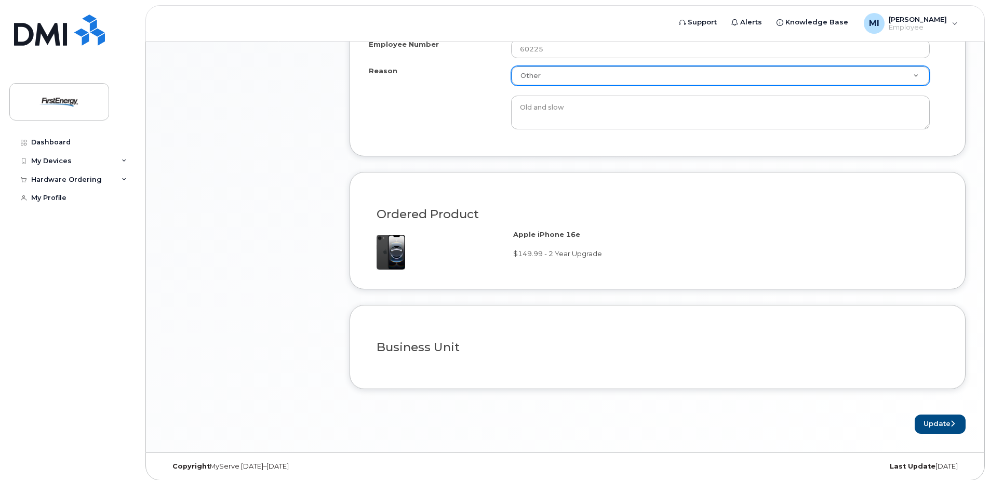
scroll to position [675, 0]
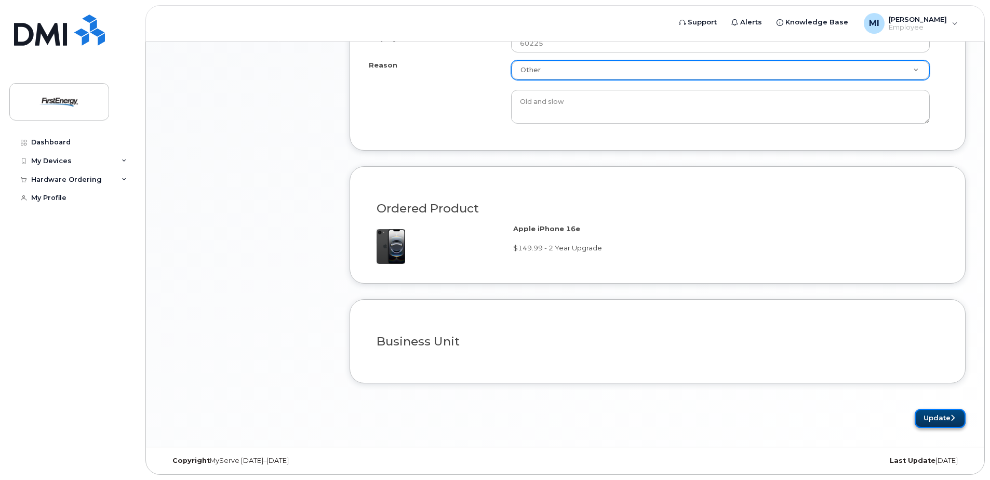
click at [937, 419] on button "Update" at bounding box center [940, 418] width 51 height 19
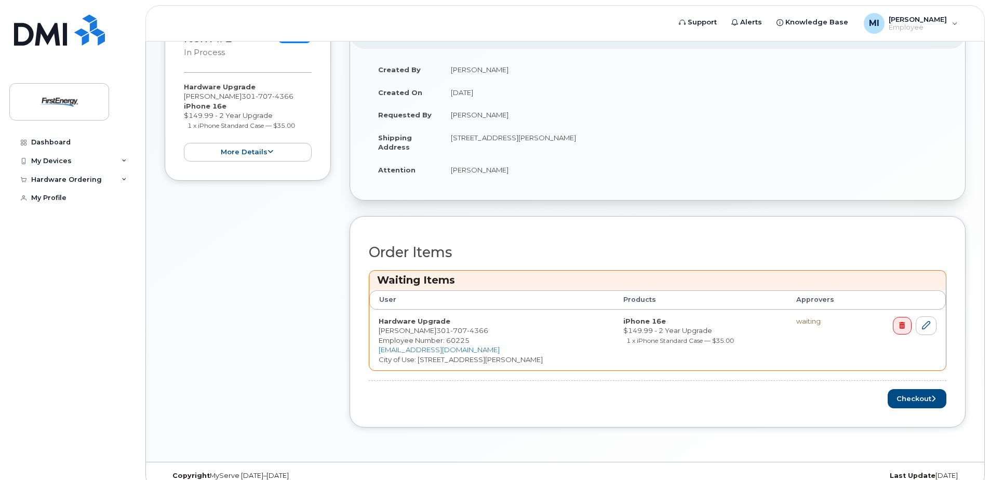
scroll to position [238, 0]
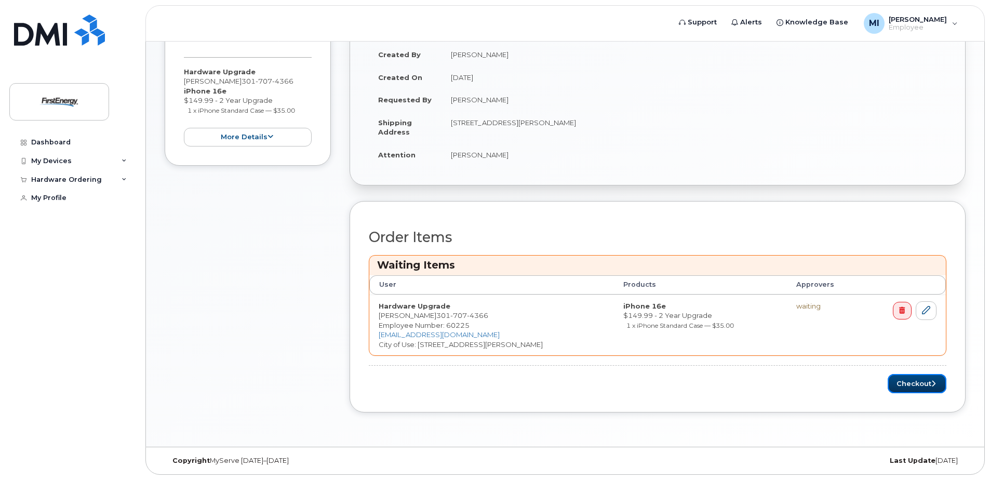
click at [907, 388] on button "Checkout" at bounding box center [917, 383] width 59 height 19
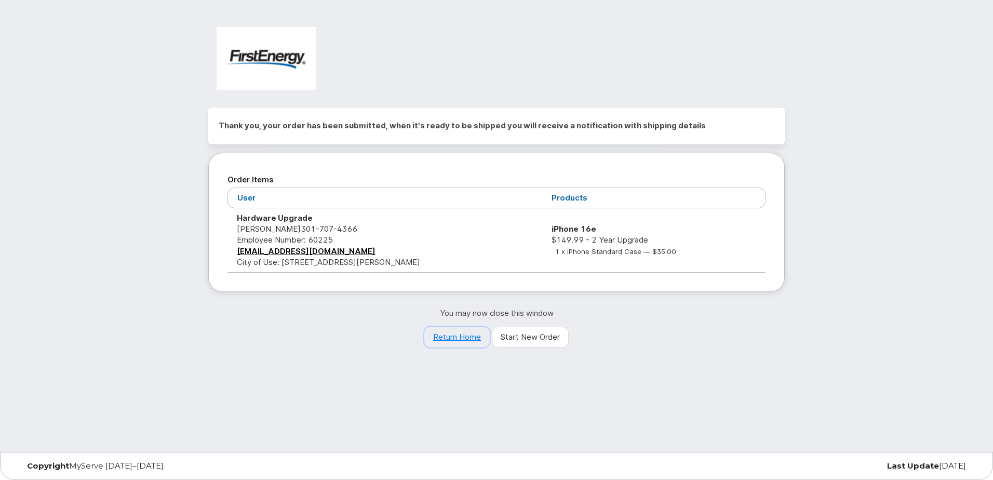
click at [468, 341] on link "Return Home" at bounding box center [456, 337] width 65 height 21
